Goal: Task Accomplishment & Management: Use online tool/utility

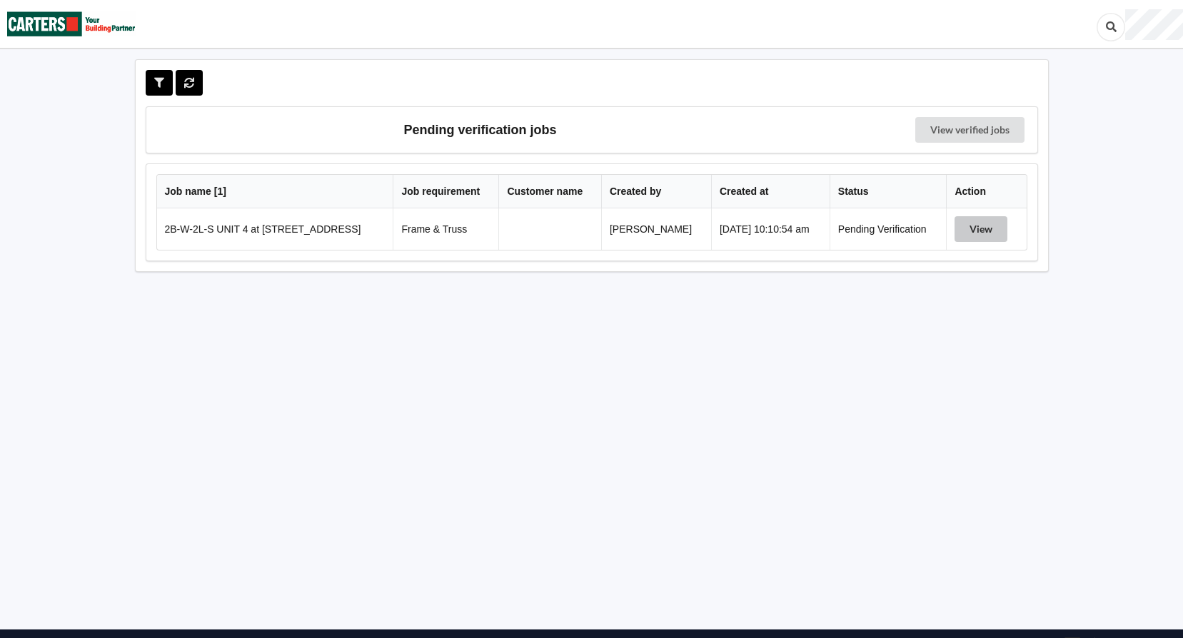
click at [978, 232] on button "View" at bounding box center [981, 229] width 53 height 26
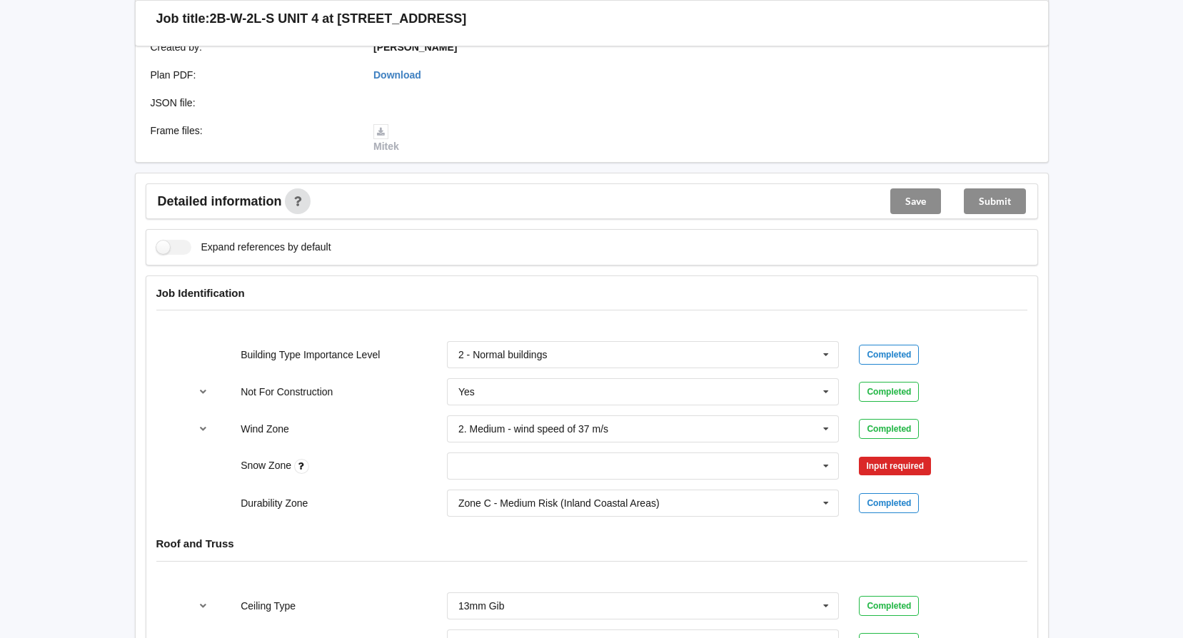
scroll to position [428, 0]
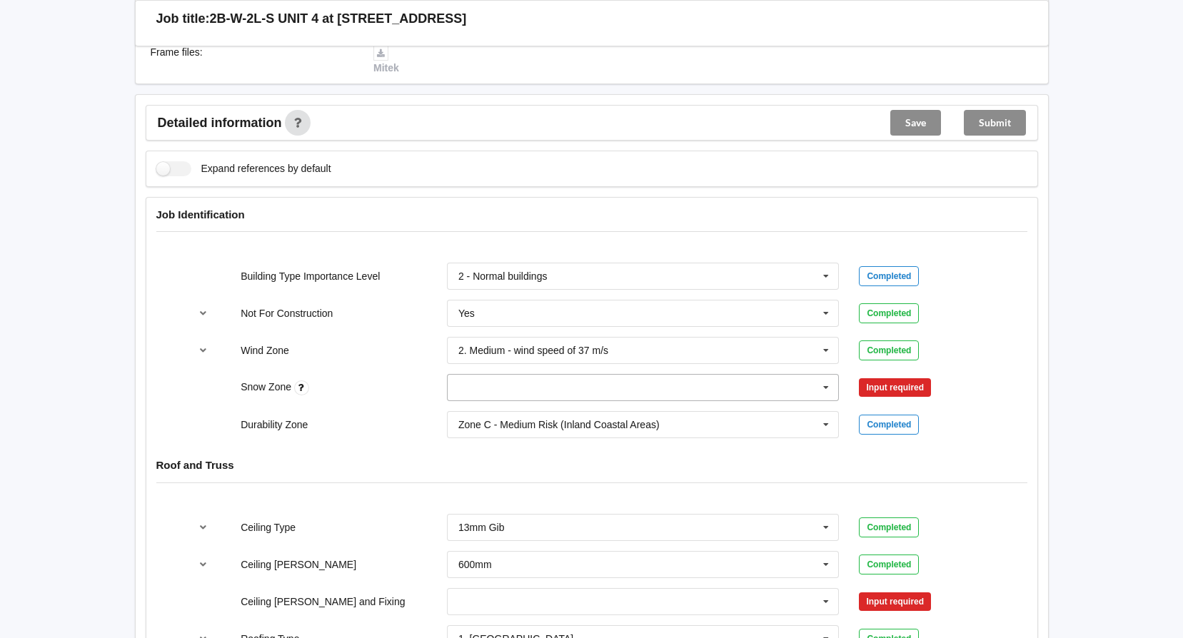
click at [824, 389] on icon at bounding box center [826, 388] width 21 height 26
click at [517, 412] on div "N0" at bounding box center [643, 414] width 391 height 26
click at [891, 379] on button "Confirm input" at bounding box center [901, 388] width 85 height 24
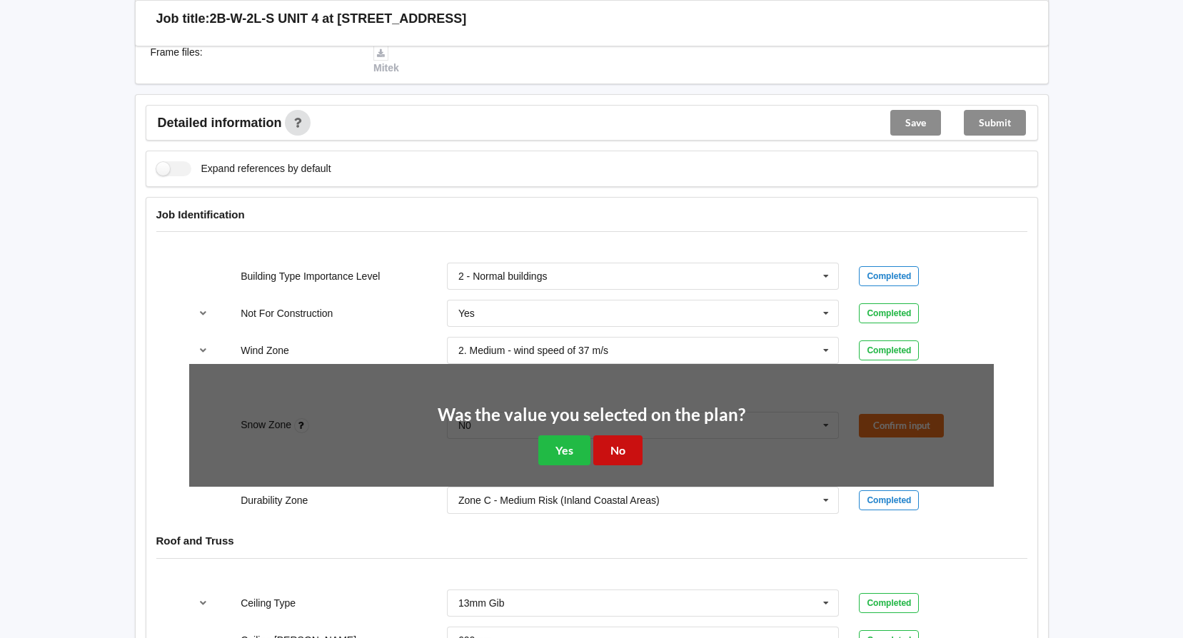
click at [624, 448] on button "No" at bounding box center [617, 450] width 49 height 29
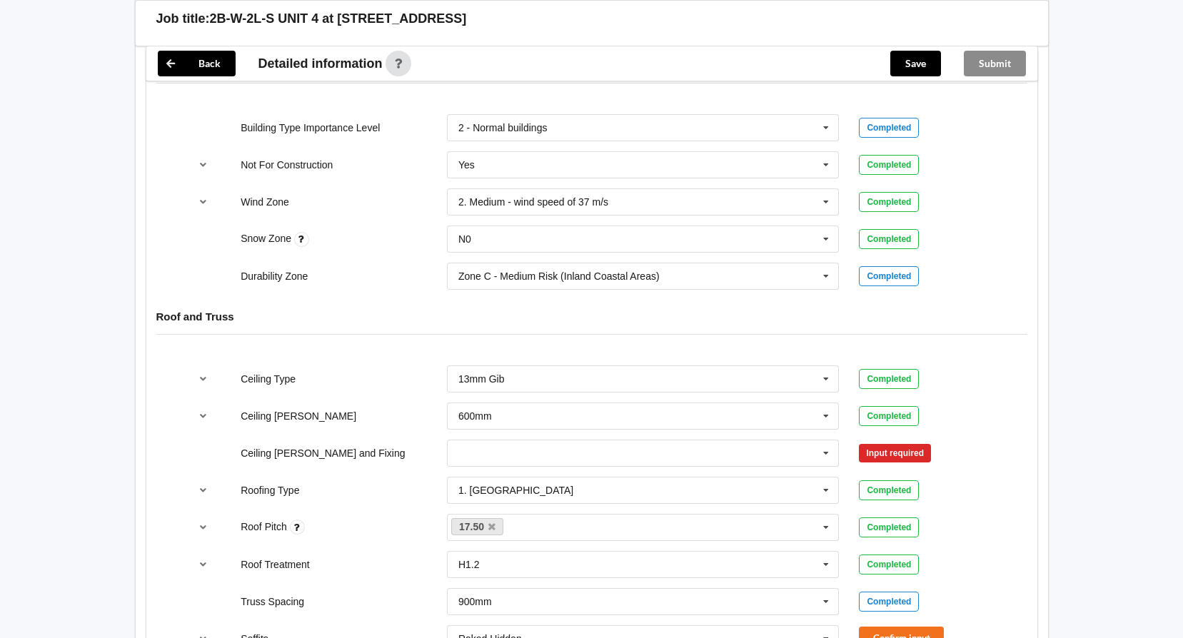
scroll to position [643, 0]
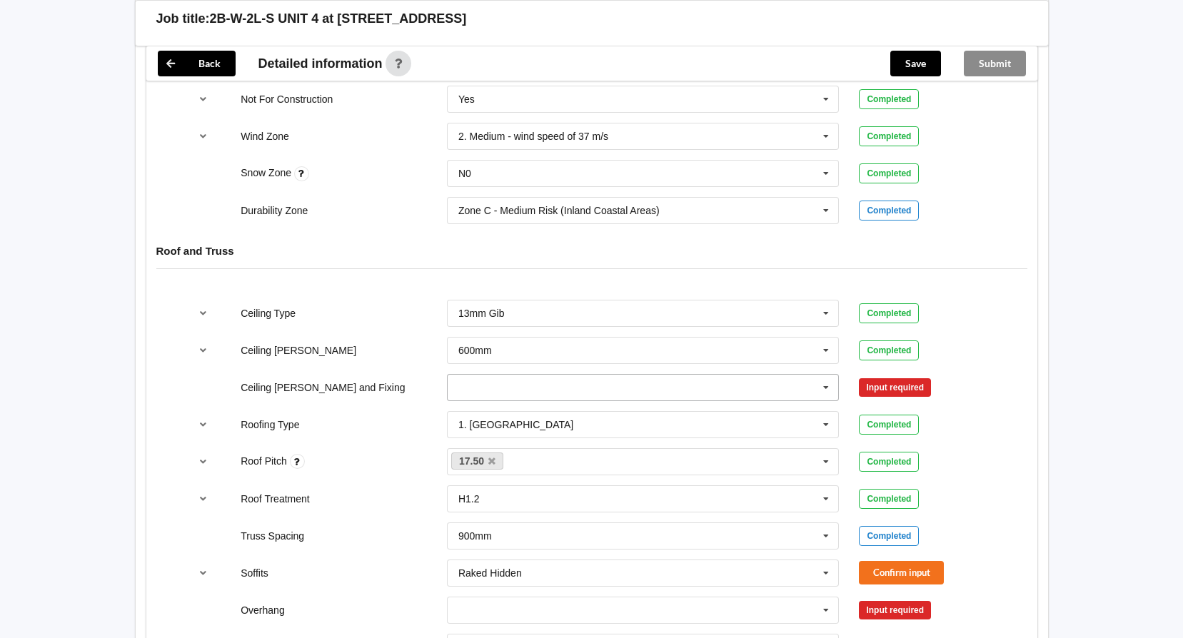
click at [828, 391] on icon at bounding box center [826, 388] width 21 height 26
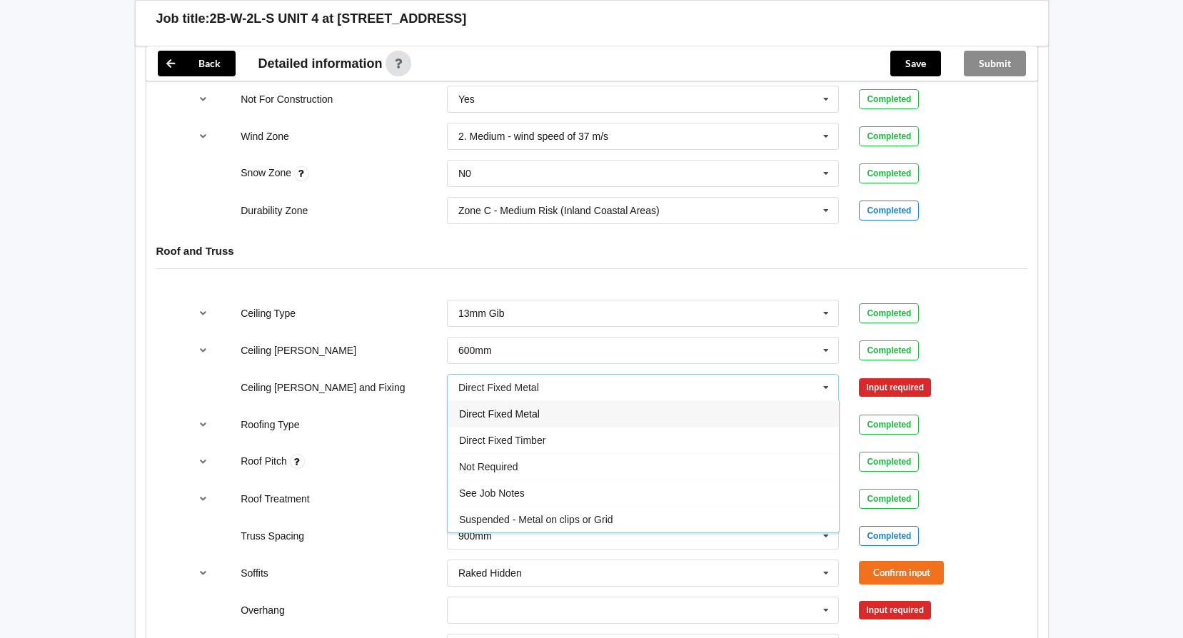
click at [545, 417] on div "Direct Fixed Metal" at bounding box center [643, 414] width 391 height 26
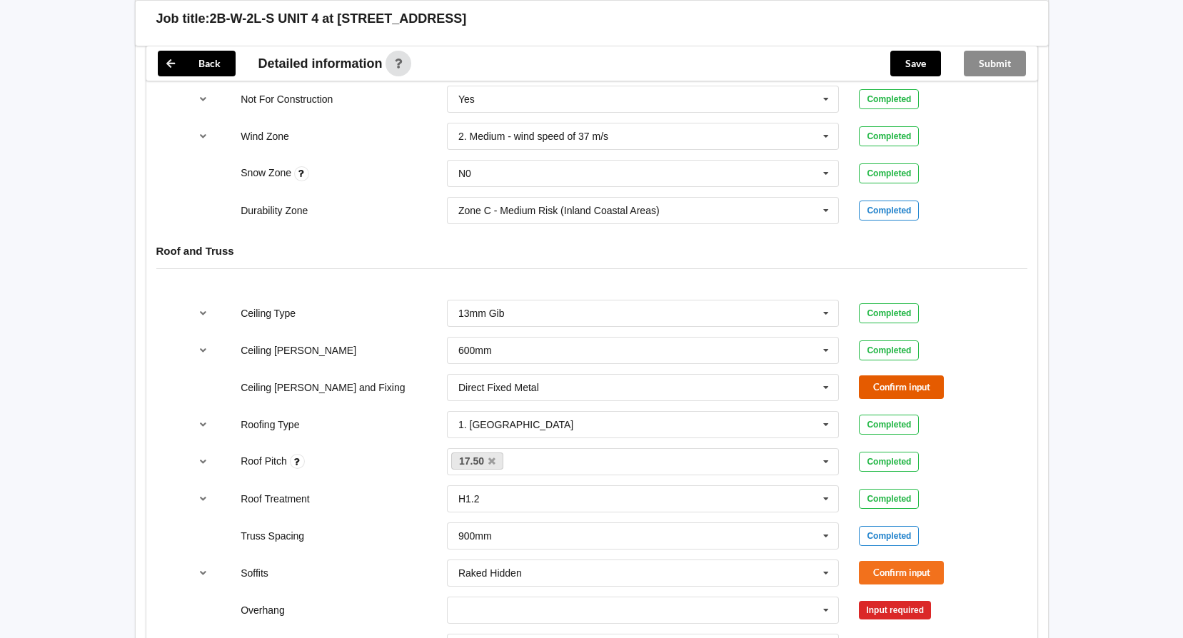
click at [903, 391] on button "Confirm input" at bounding box center [901, 388] width 85 height 24
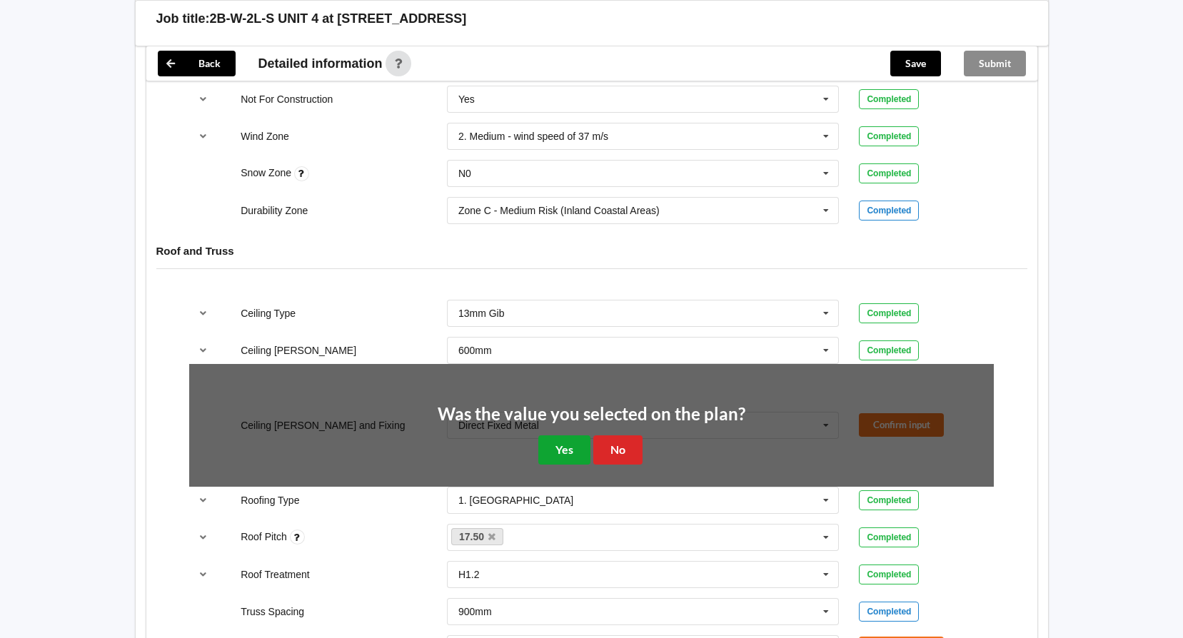
click at [556, 445] on button "Yes" at bounding box center [564, 450] width 52 height 29
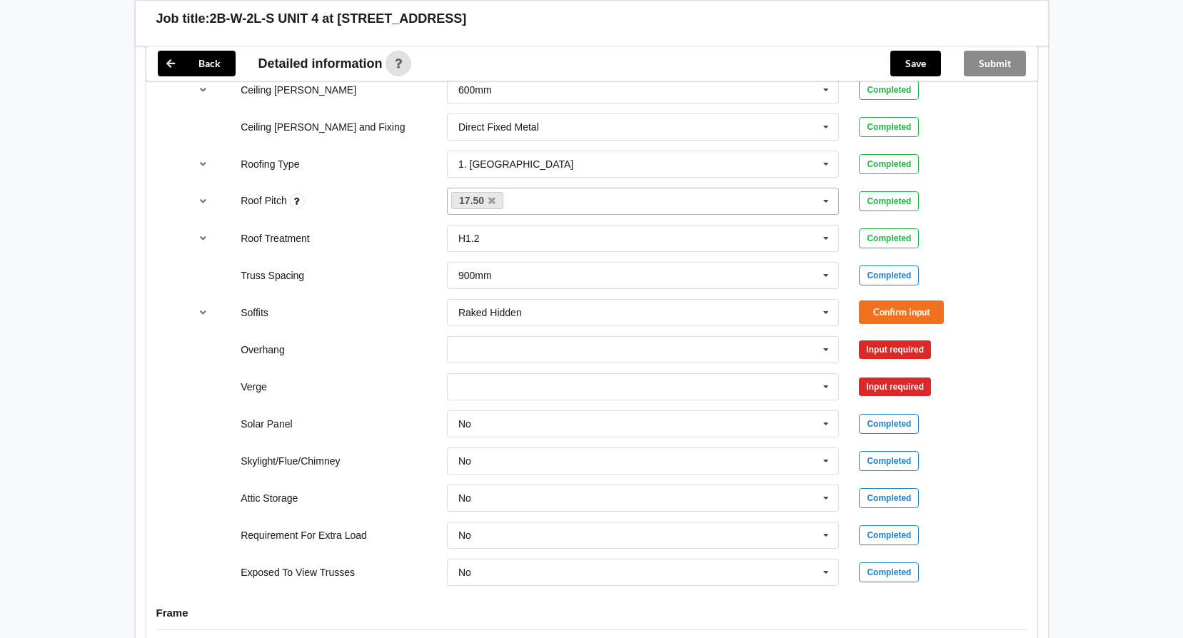
scroll to position [928, 0]
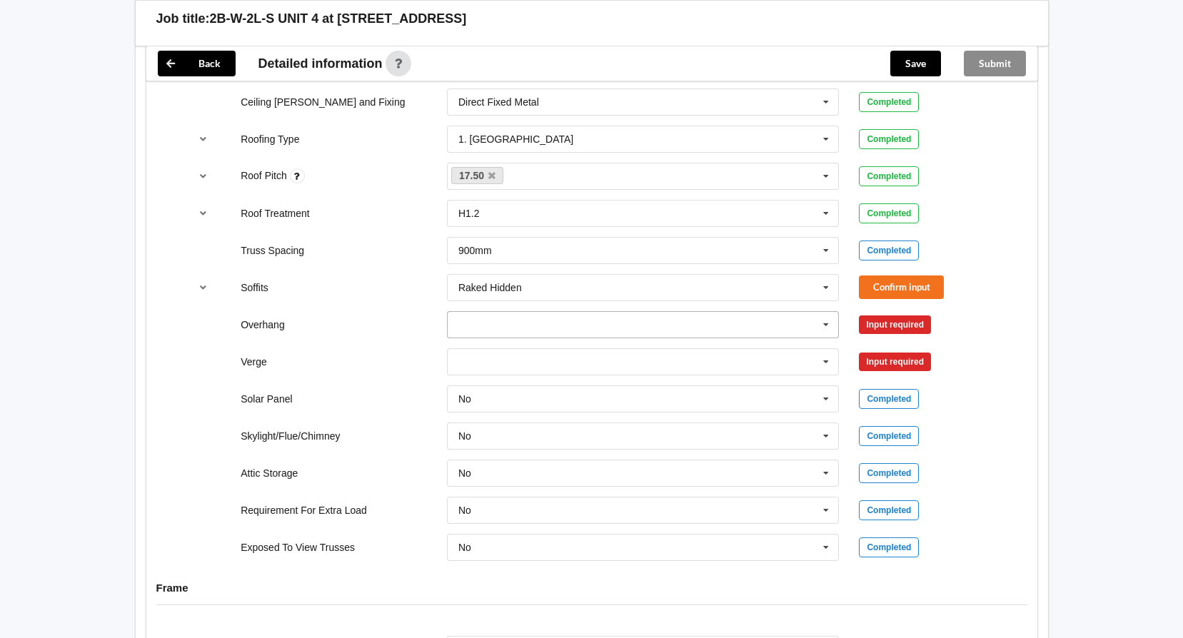
click at [593, 326] on input "text" at bounding box center [643, 325] width 391 height 26
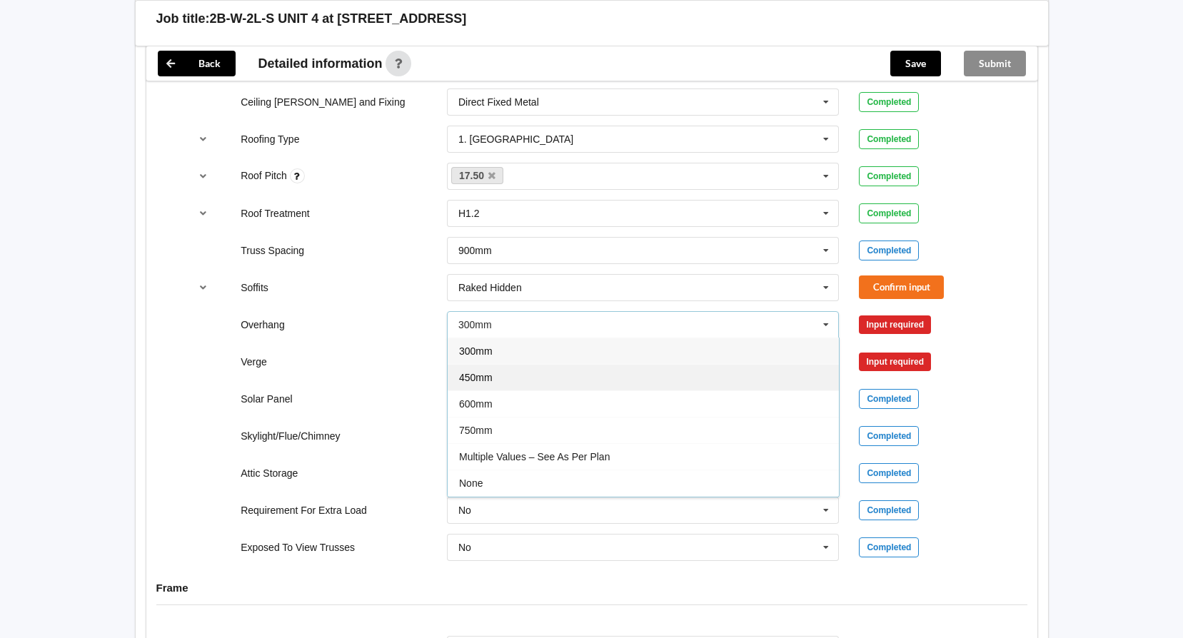
click at [477, 381] on span "450mm" at bounding box center [476, 377] width 34 height 11
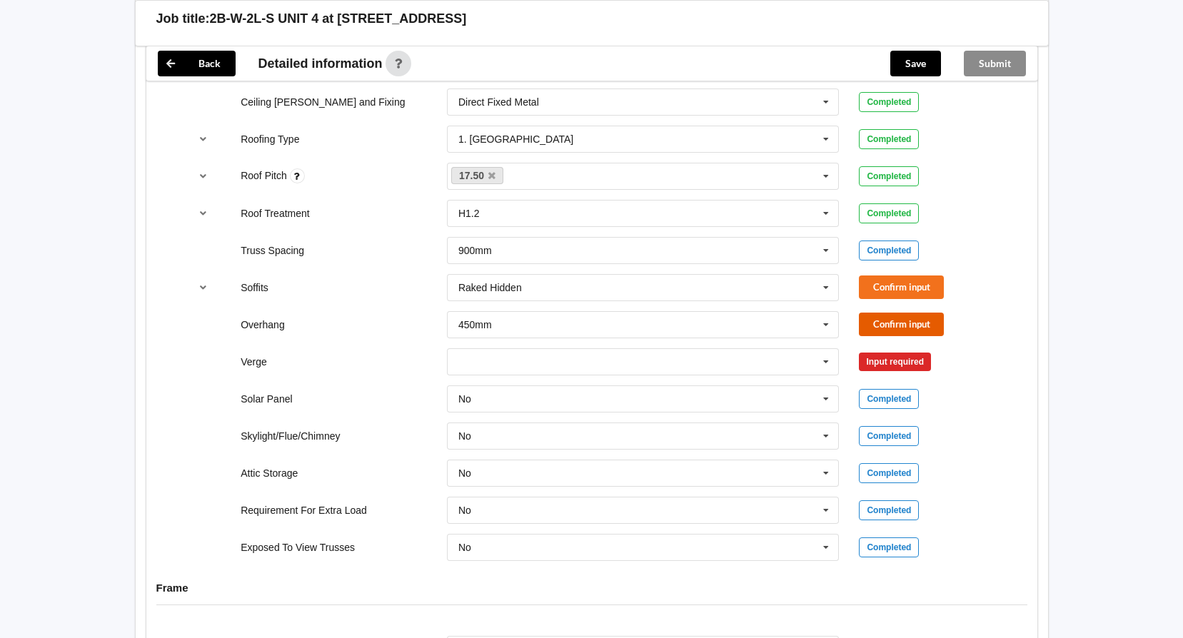
click at [903, 329] on button "Confirm input" at bounding box center [901, 325] width 85 height 24
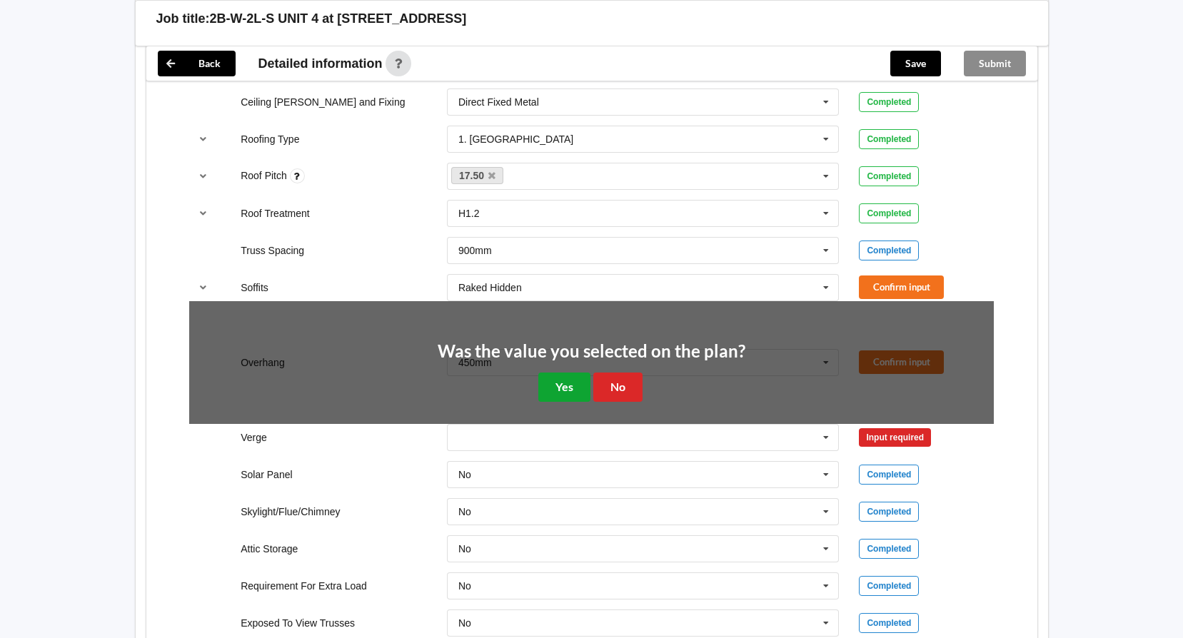
click at [558, 385] on button "Yes" at bounding box center [564, 387] width 52 height 29
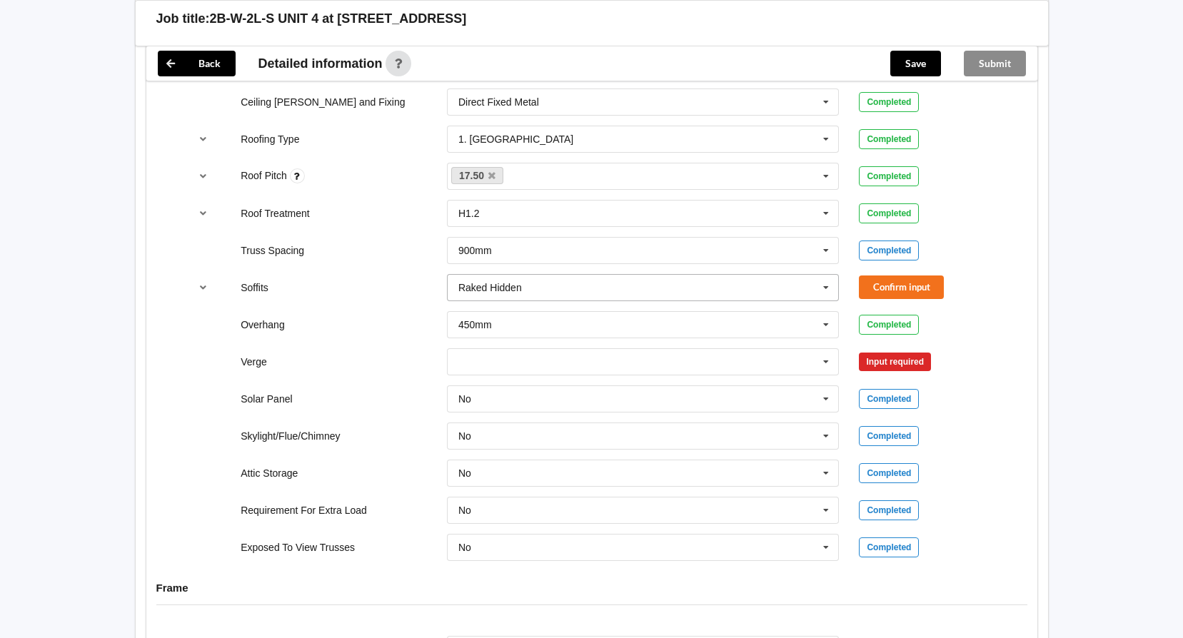
click at [833, 291] on icon at bounding box center [826, 288] width 21 height 26
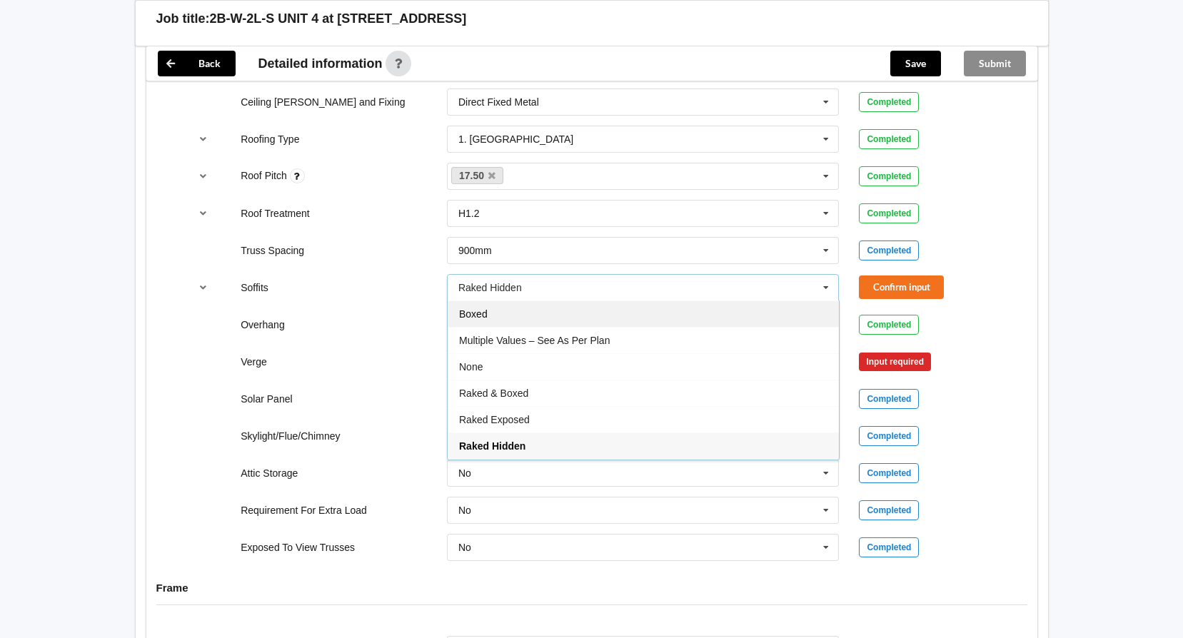
click at [545, 319] on div "Boxed" at bounding box center [643, 314] width 391 height 26
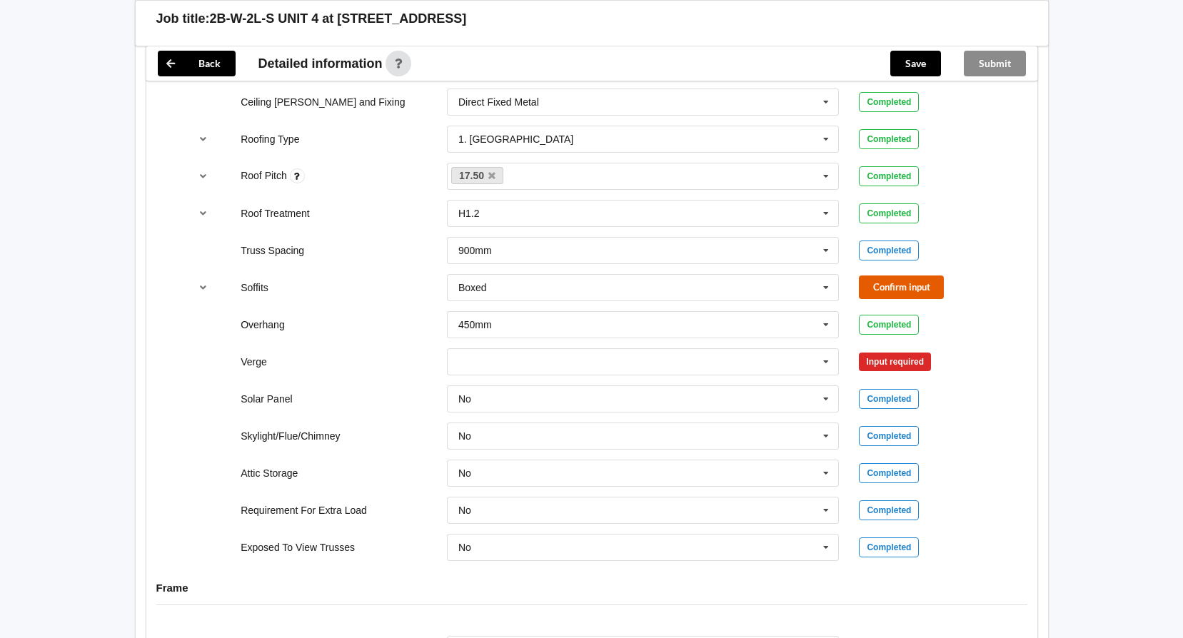
click at [903, 290] on button "Confirm input" at bounding box center [901, 288] width 85 height 24
click at [833, 363] on icon at bounding box center [826, 362] width 21 height 26
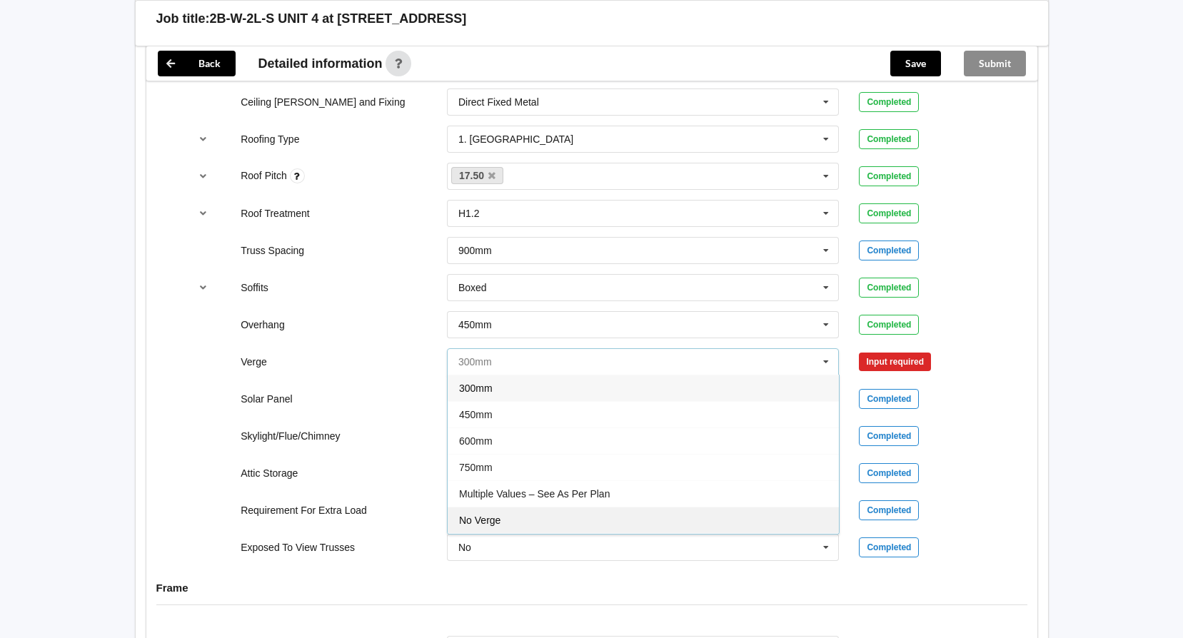
scroll to position [26, 0]
click at [486, 518] on span "See Job Notes" at bounding box center [492, 521] width 66 height 11
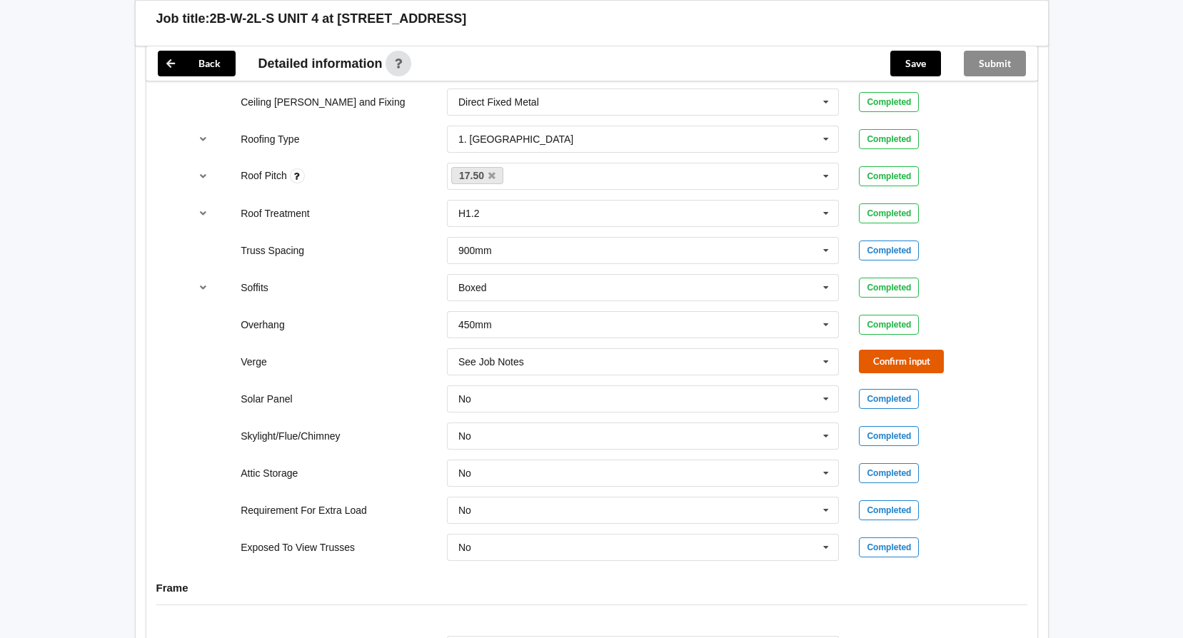
click at [893, 363] on button "Confirm input" at bounding box center [901, 362] width 85 height 24
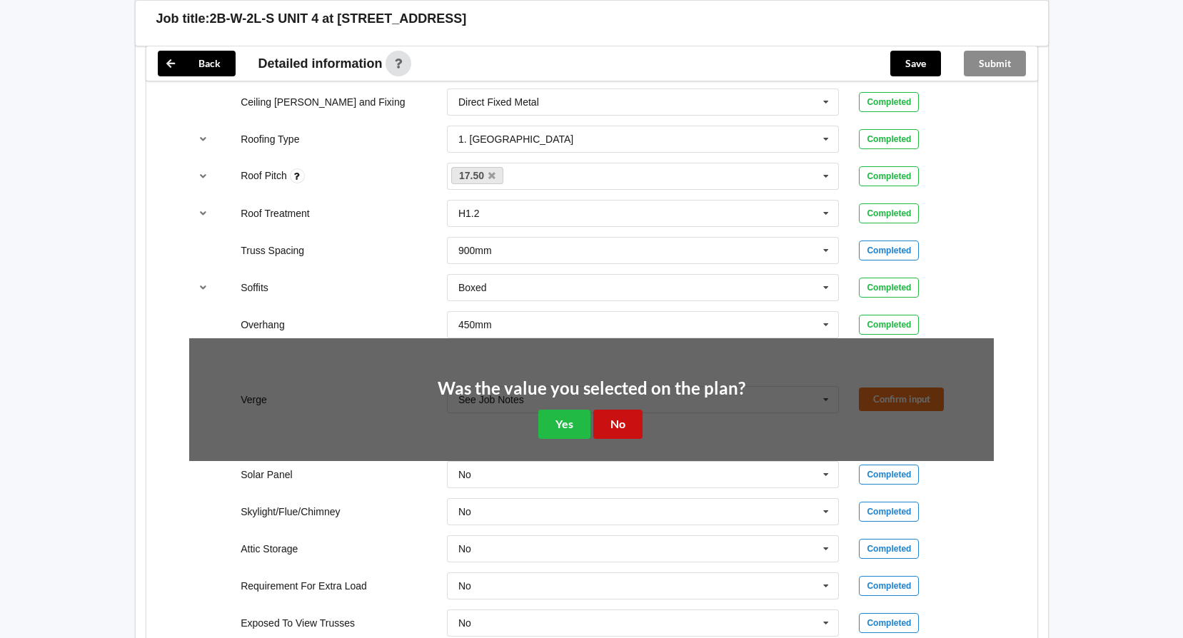
click at [600, 421] on button "No" at bounding box center [617, 424] width 49 height 29
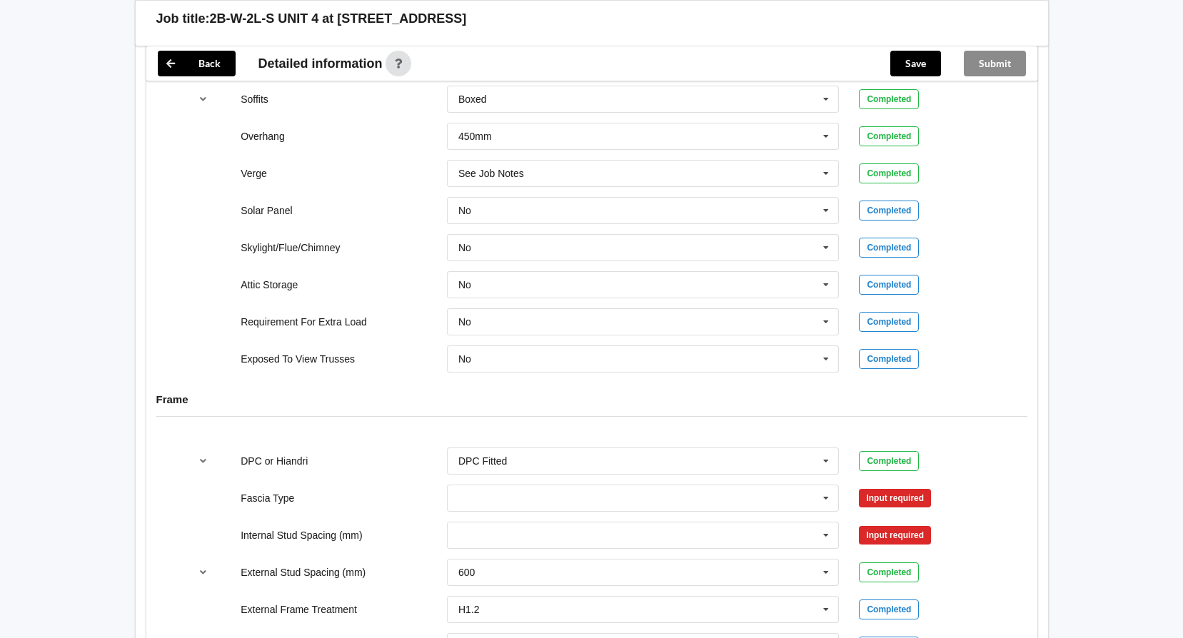
scroll to position [1143, 0]
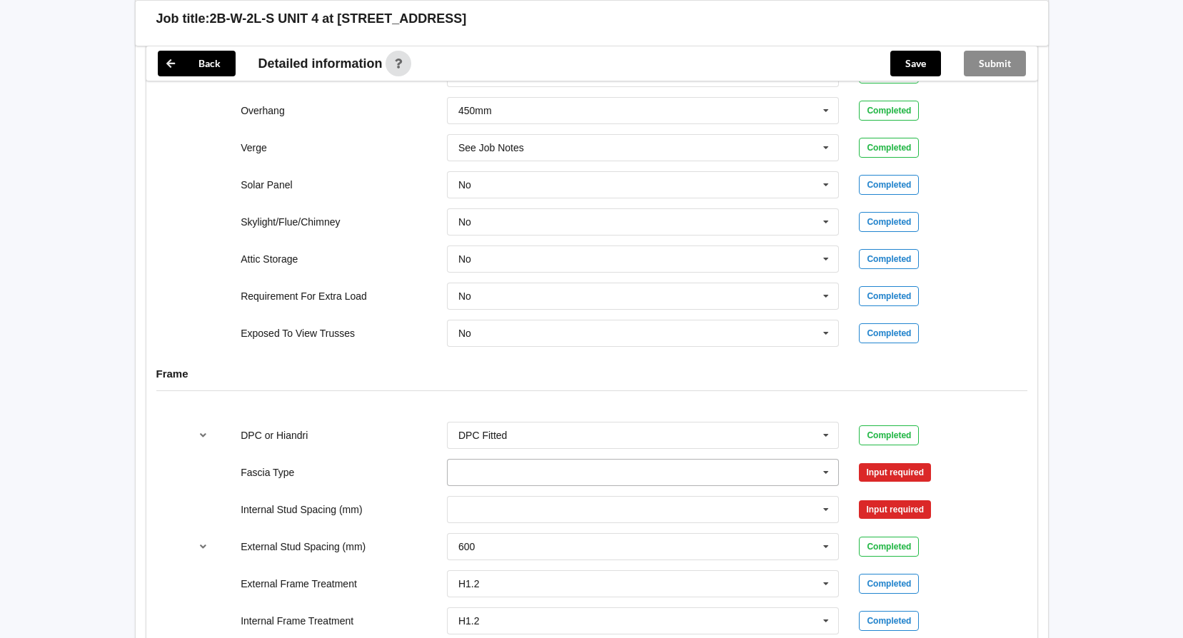
click at [542, 471] on input "text" at bounding box center [643, 473] width 391 height 26
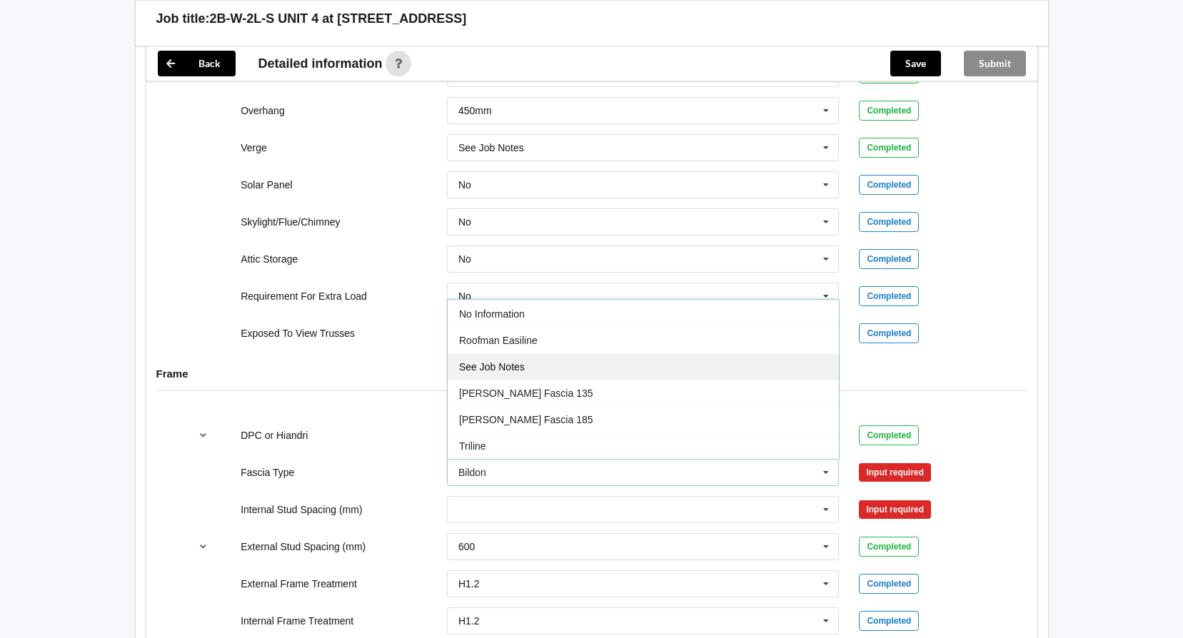
click at [516, 363] on span "See Job Notes" at bounding box center [492, 366] width 66 height 11
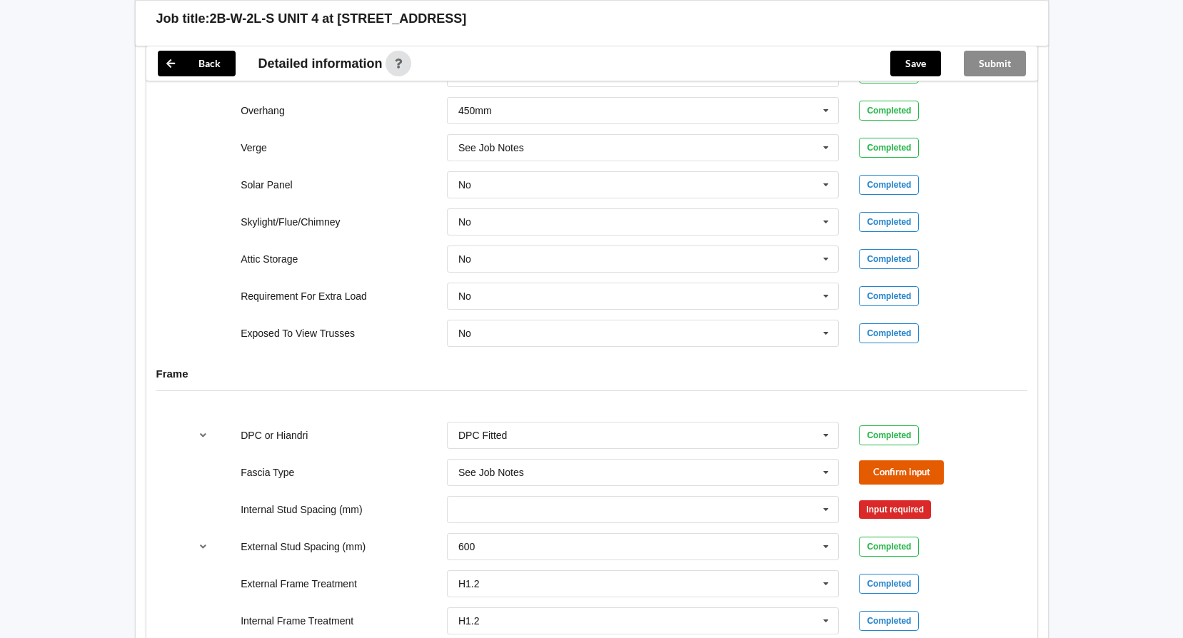
click at [908, 478] on button "Confirm input" at bounding box center [901, 473] width 85 height 24
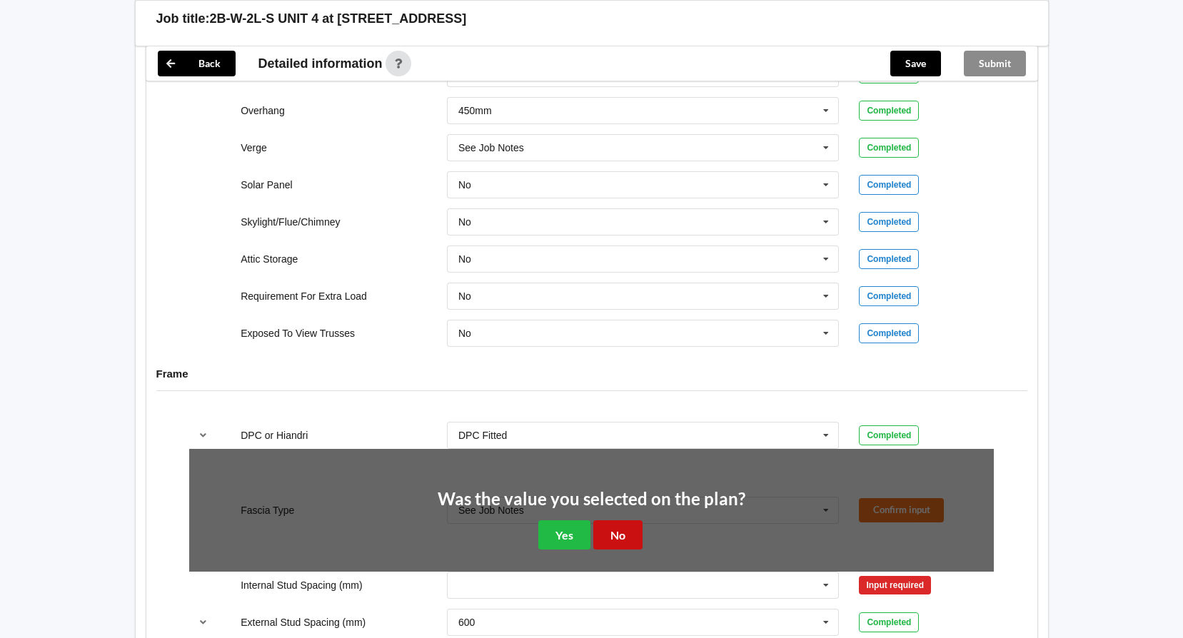
click at [600, 542] on button "No" at bounding box center [617, 535] width 49 height 29
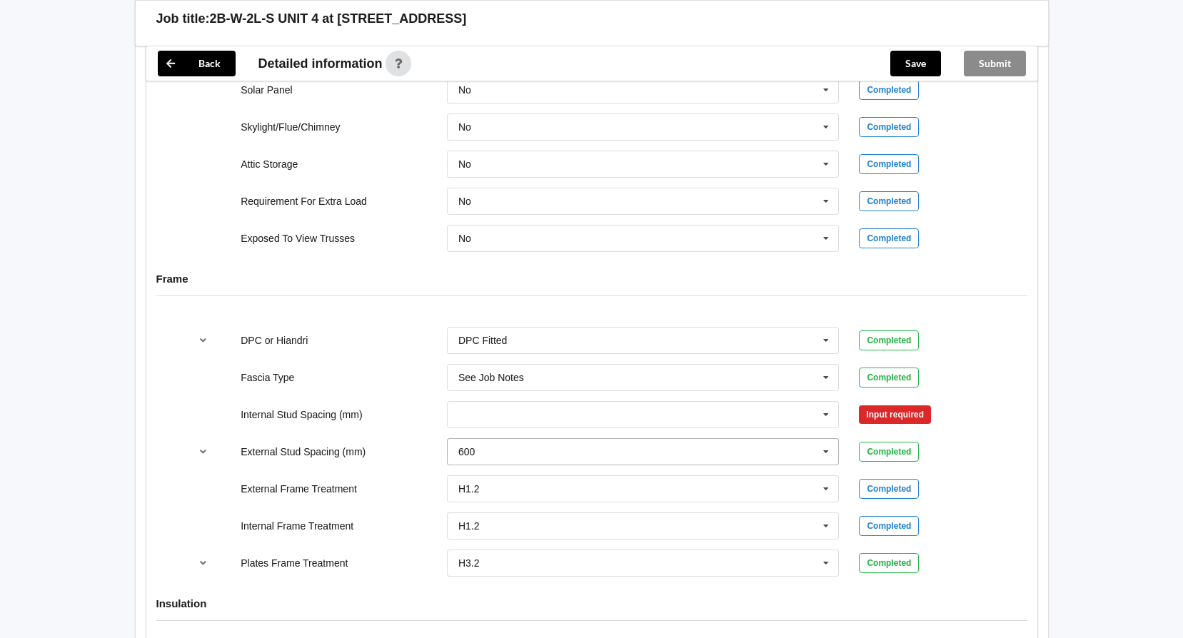
scroll to position [1285, 0]
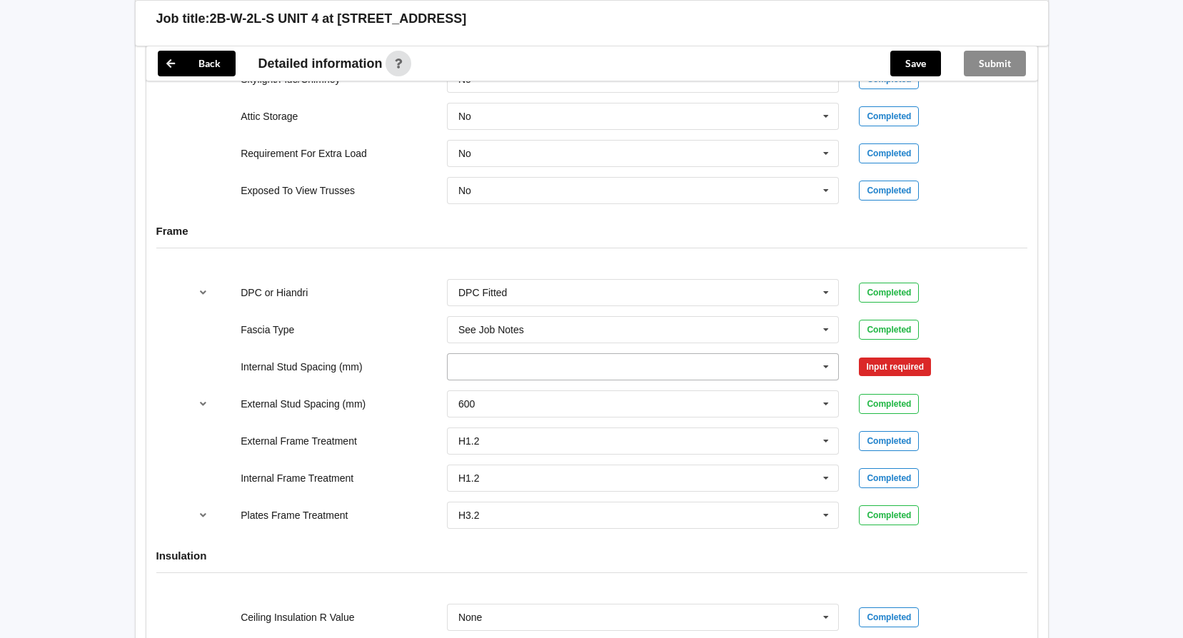
click at [586, 367] on input "text" at bounding box center [643, 367] width 391 height 26
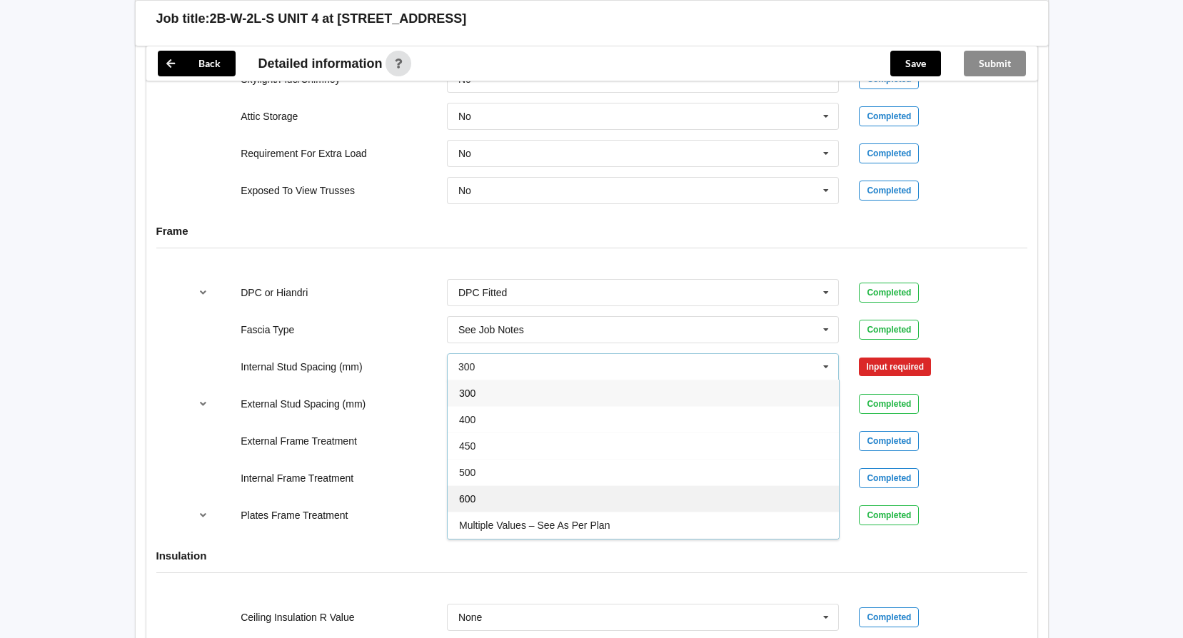
click at [475, 499] on span "600" at bounding box center [467, 498] width 16 height 11
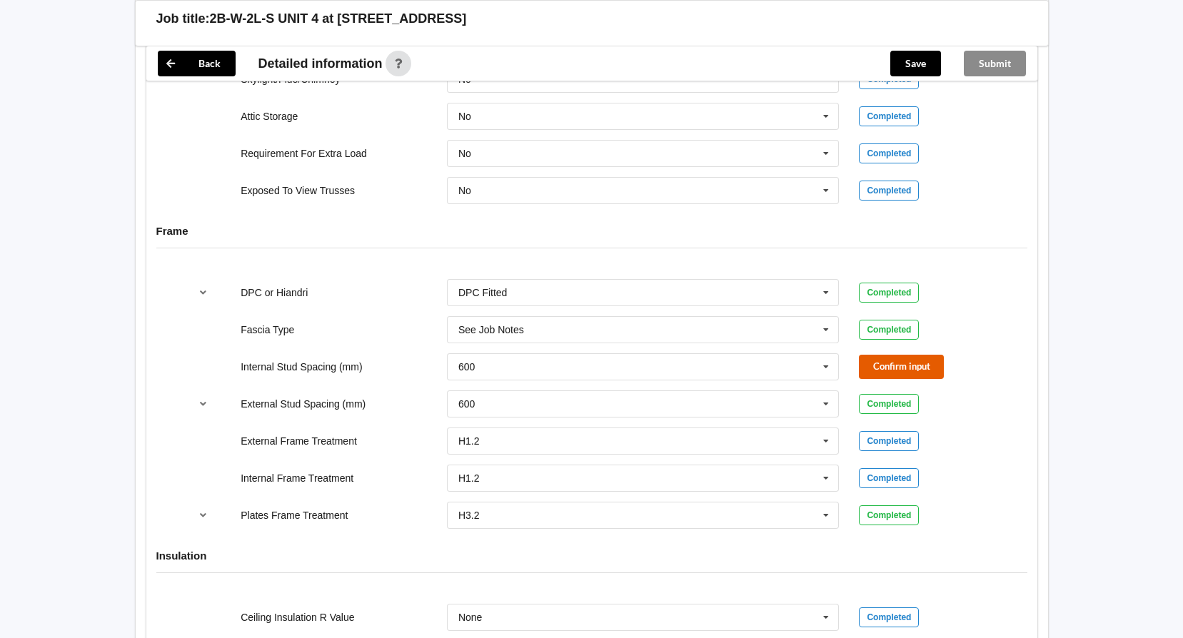
click at [903, 377] on button "Confirm input" at bounding box center [901, 367] width 85 height 24
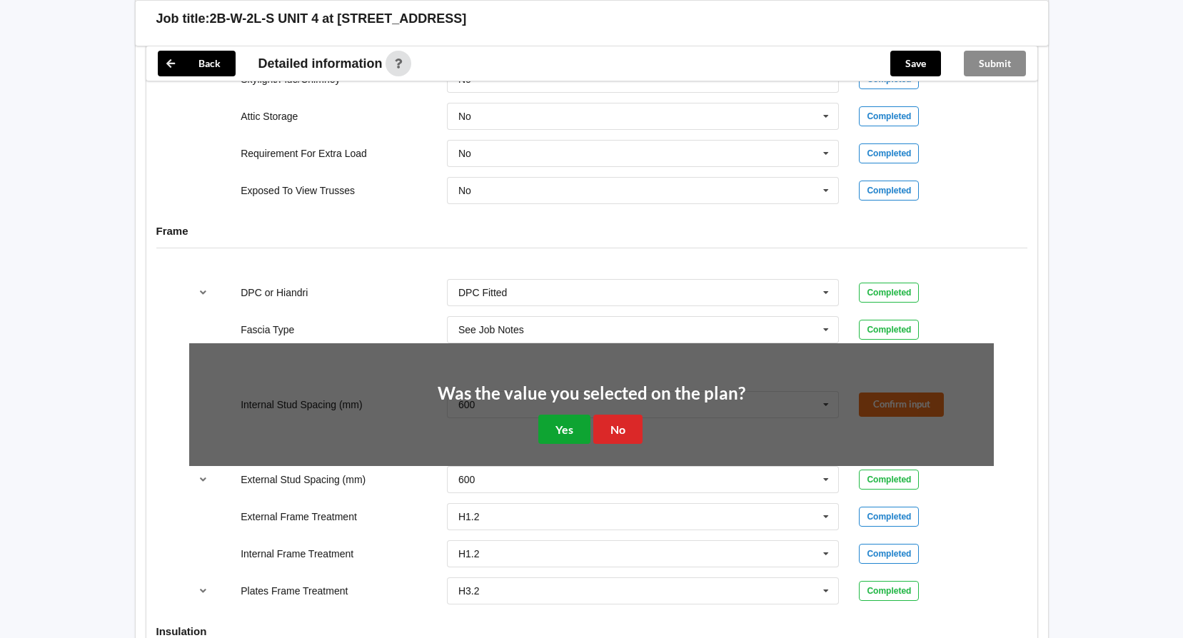
click at [546, 436] on button "Yes" at bounding box center [564, 429] width 52 height 29
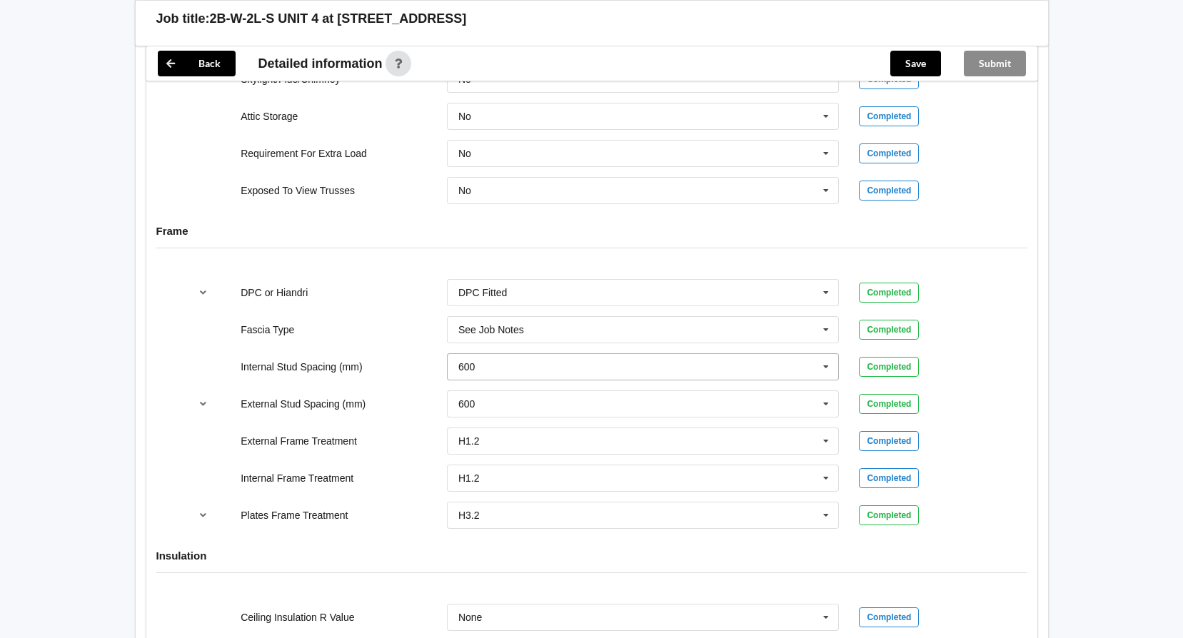
click at [822, 366] on icon at bounding box center [826, 367] width 21 height 26
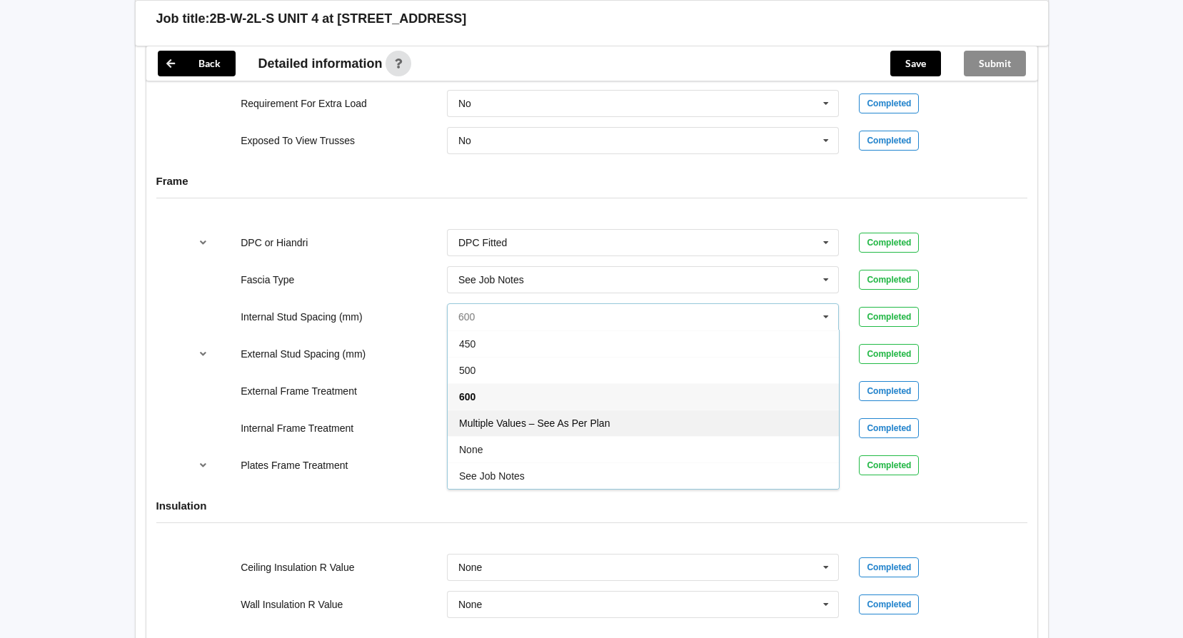
scroll to position [1357, 0]
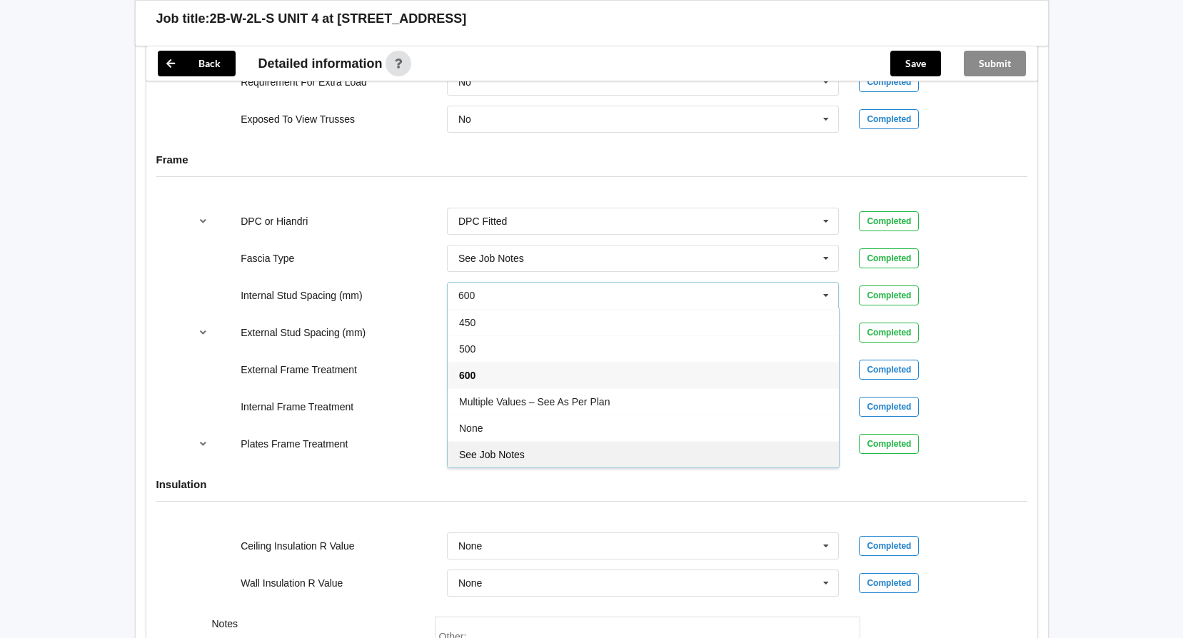
click at [515, 456] on span "See Job Notes" at bounding box center [492, 454] width 66 height 11
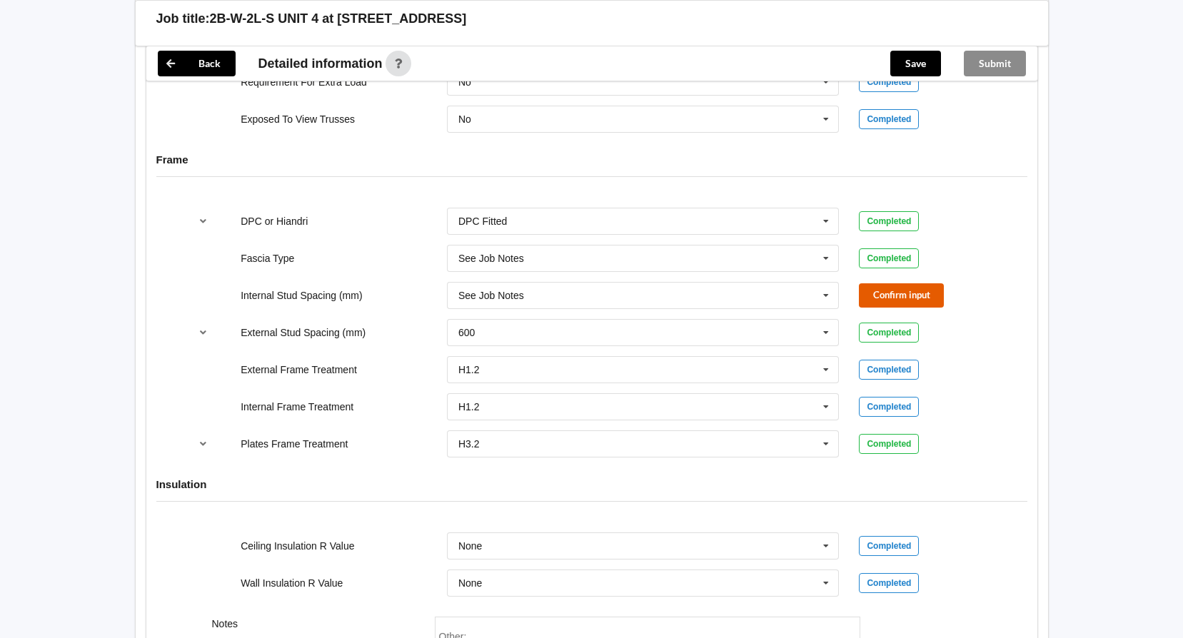
click at [898, 297] on button "Confirm input" at bounding box center [901, 296] width 85 height 24
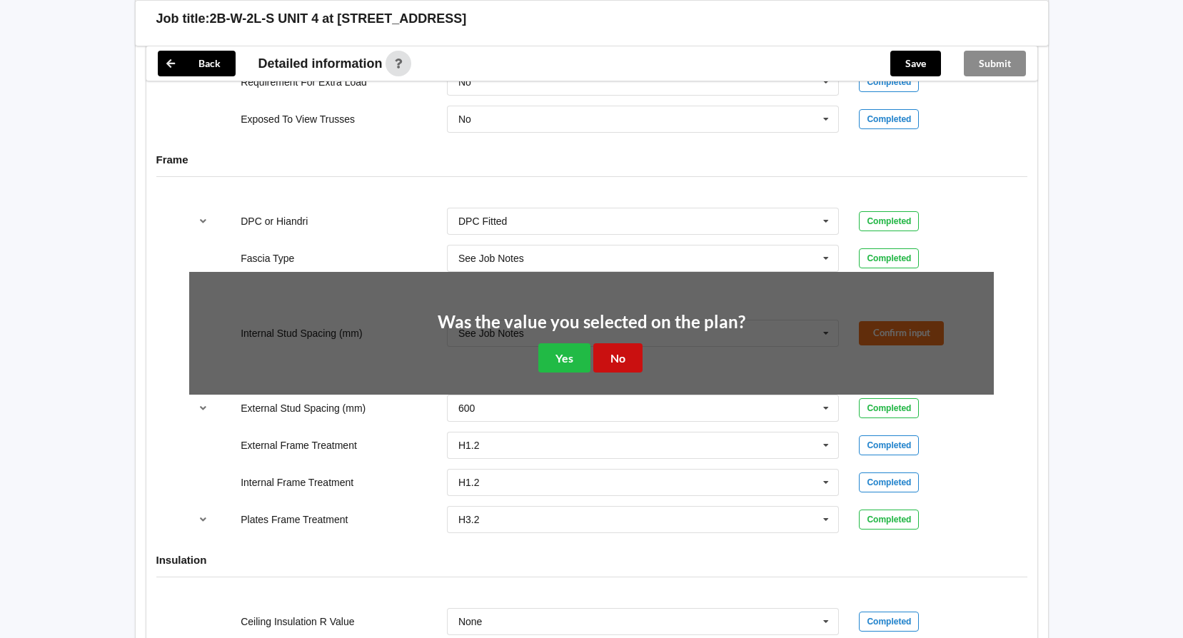
click at [628, 359] on button "No" at bounding box center [617, 357] width 49 height 29
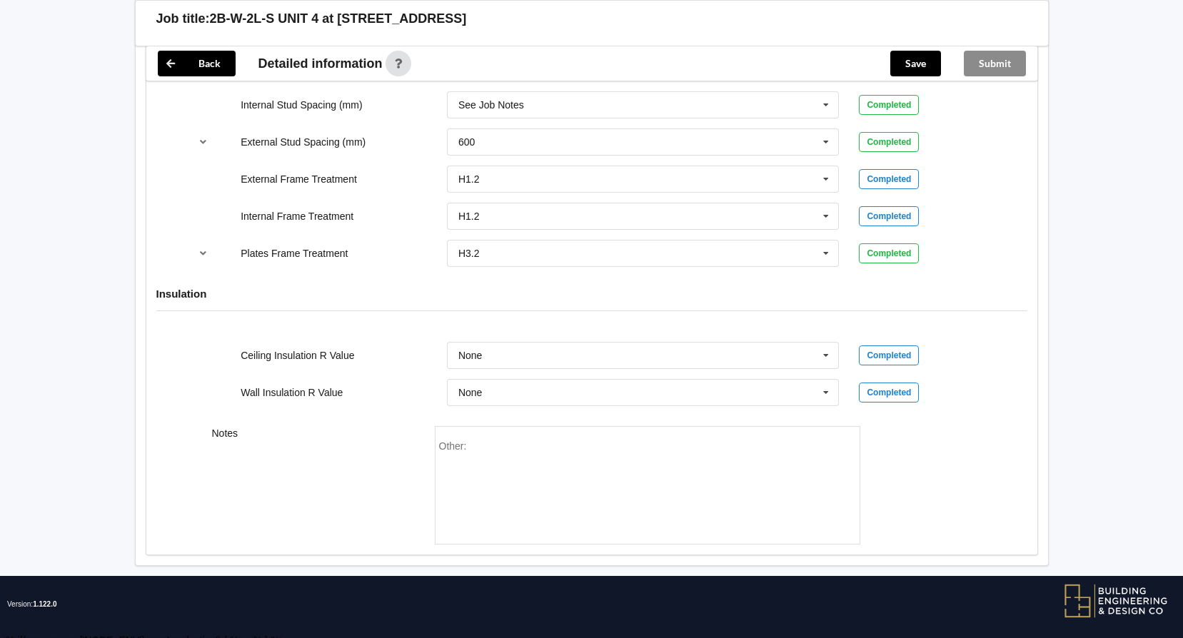
scroll to position [1557, 0]
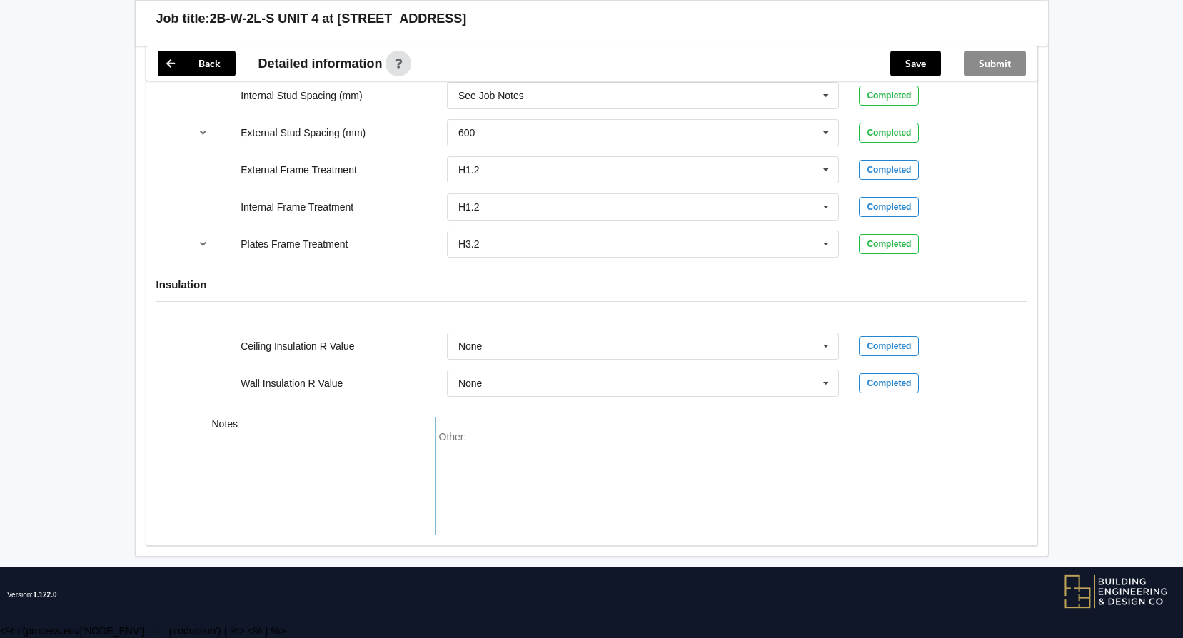
click at [490, 456] on div "Other:" at bounding box center [647, 481] width 417 height 100
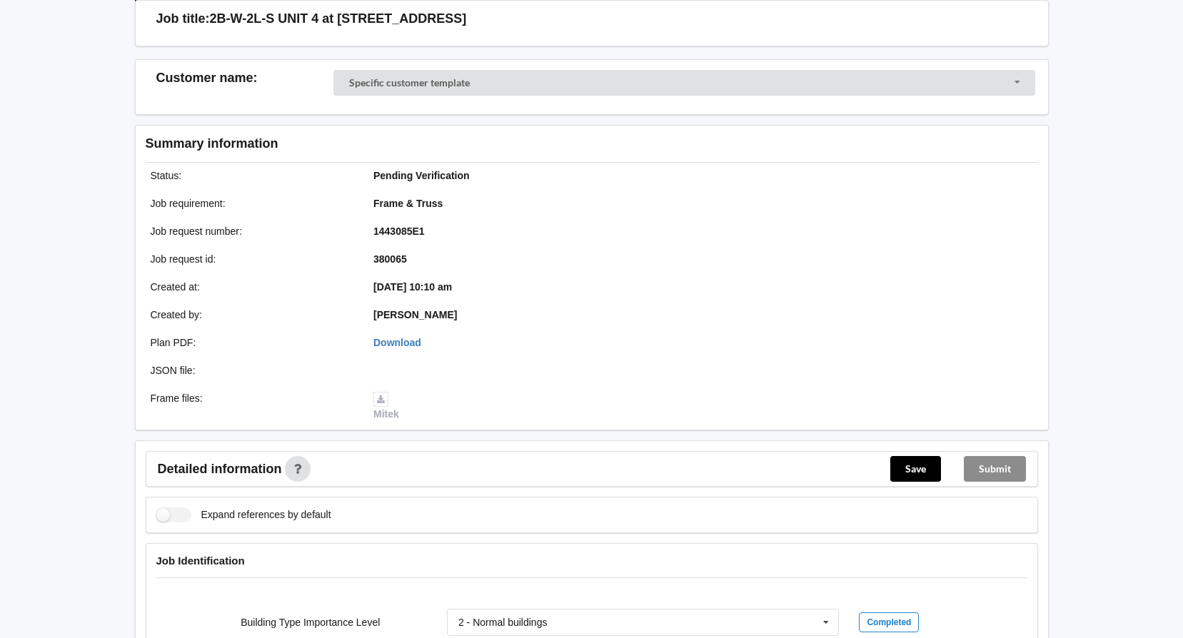
scroll to position [57, 0]
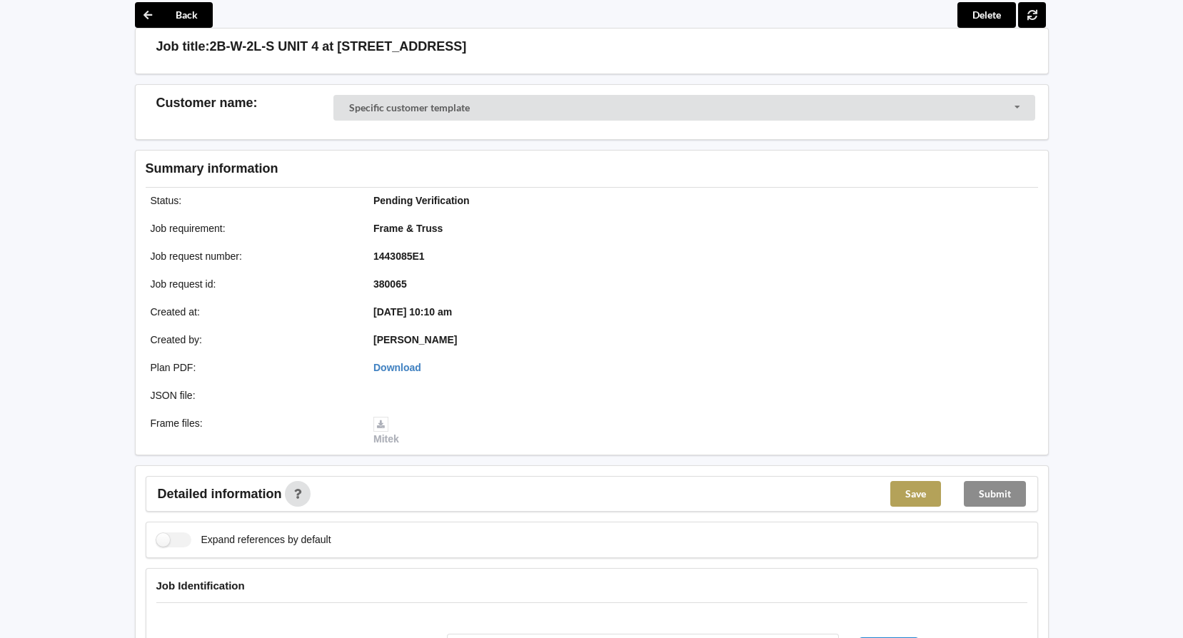
click at [908, 496] on button "Save" at bounding box center [915, 494] width 51 height 26
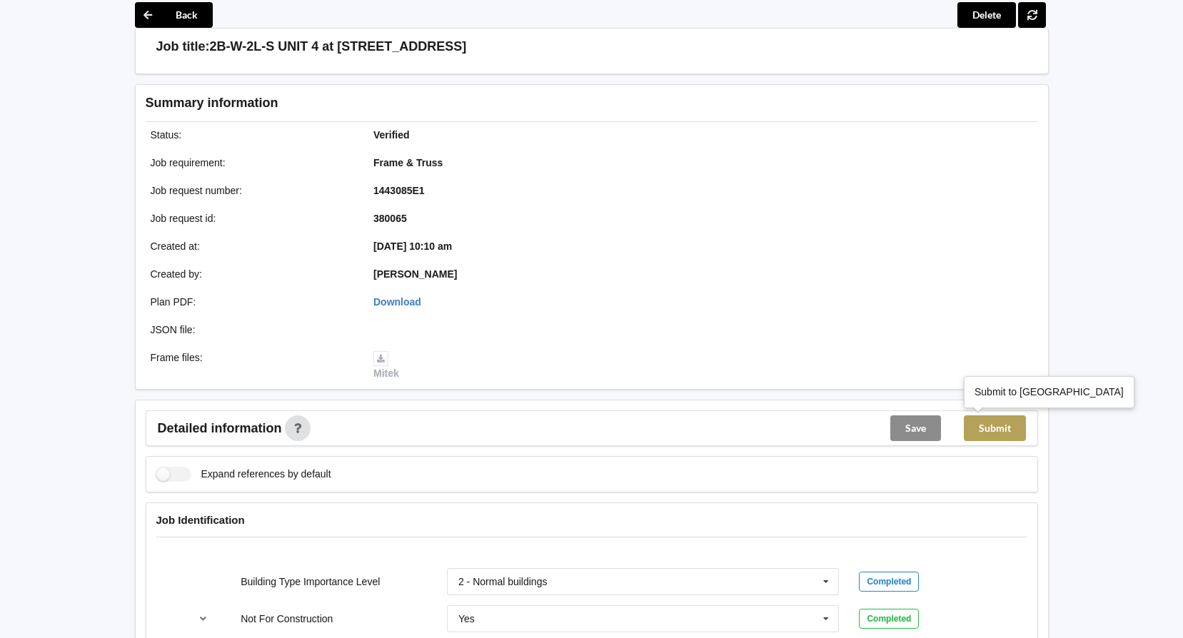
click at [1001, 431] on button "Submit" at bounding box center [995, 429] width 62 height 26
